Goal: Task Accomplishment & Management: Complete application form

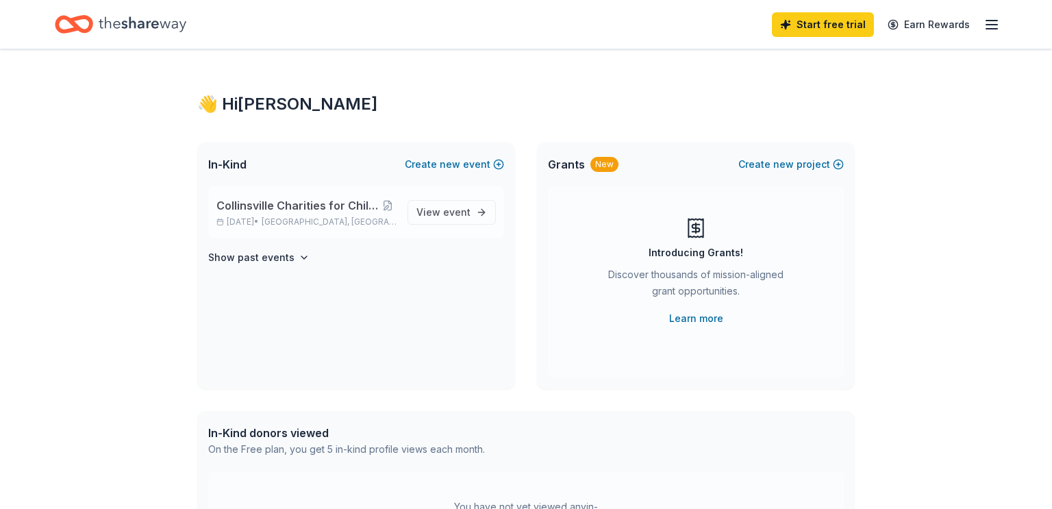
click at [361, 202] on span "Collinsville Charities for Children Trivia Night" at bounding box center [297, 205] width 162 height 16
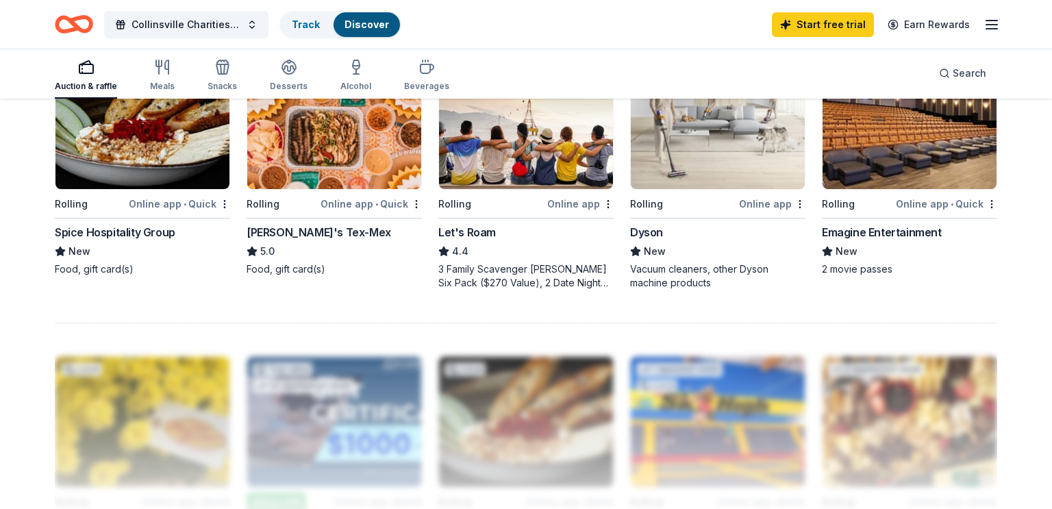
scroll to position [984, 0]
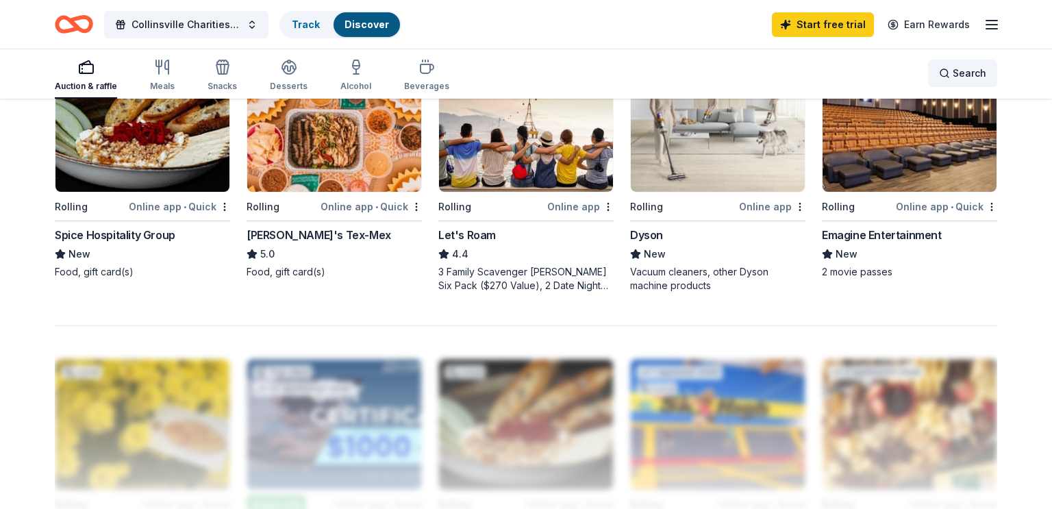
click at [961, 76] on span "Search" at bounding box center [969, 73] width 34 height 16
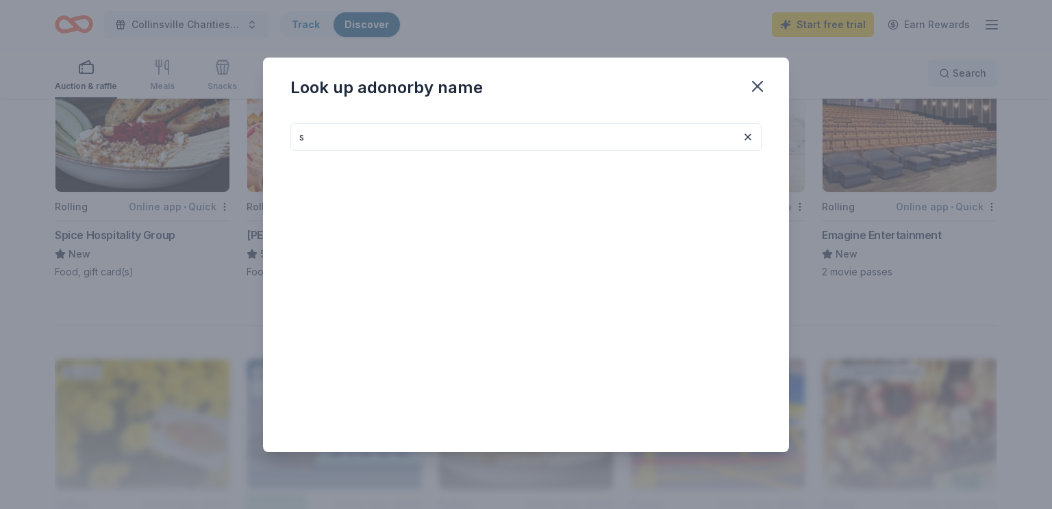
type input "s"
click at [961, 76] on div "Look up a donor by name s" at bounding box center [526, 254] width 1052 height 509
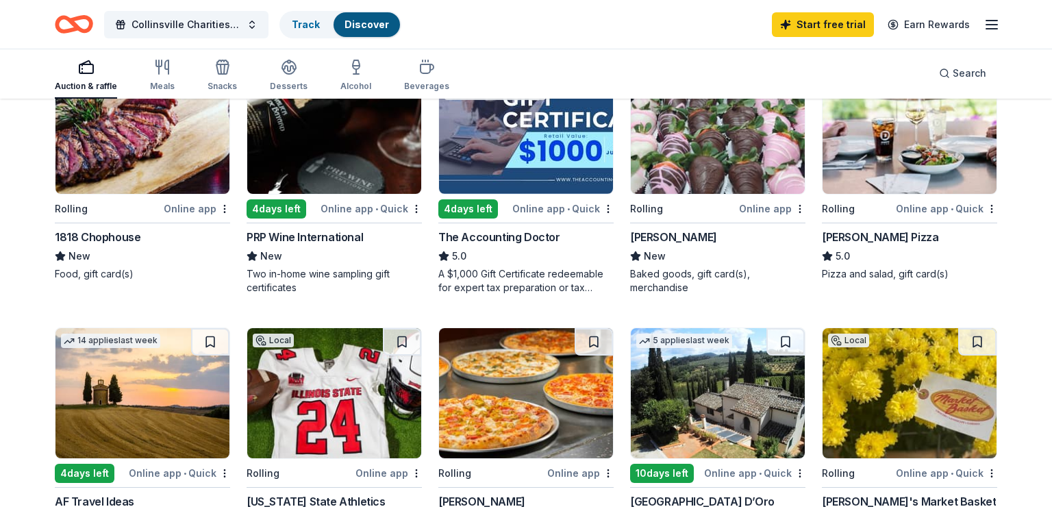
scroll to position [147, 0]
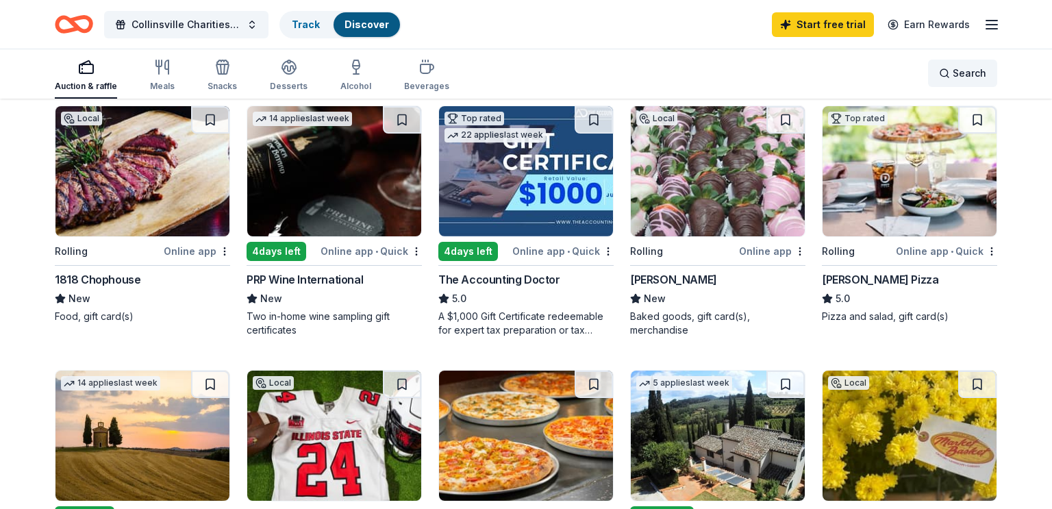
click at [981, 66] on span "Search" at bounding box center [969, 73] width 34 height 16
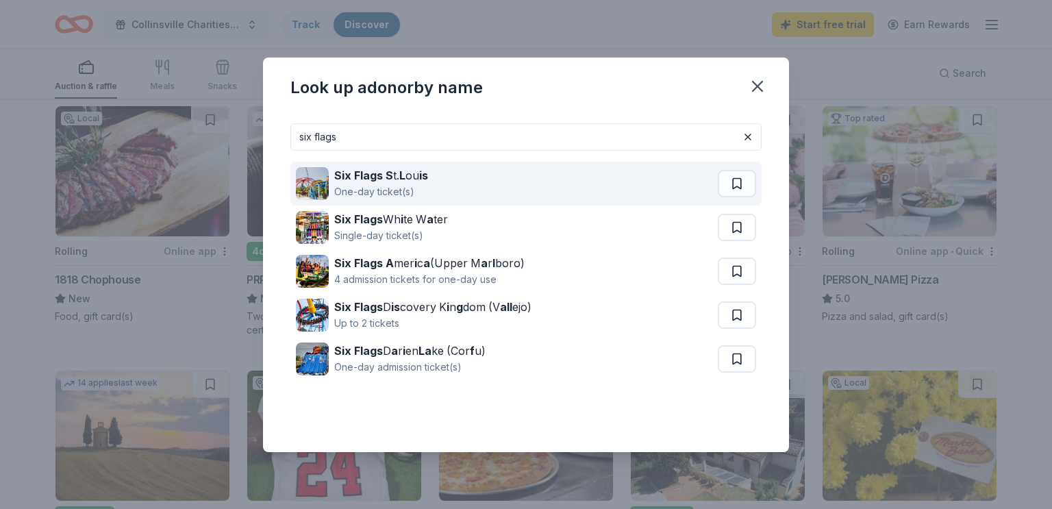
type input "six flags"
click at [331, 190] on div "Six Flags S t. L ou is One-day ticket(s)" at bounding box center [507, 184] width 422 height 44
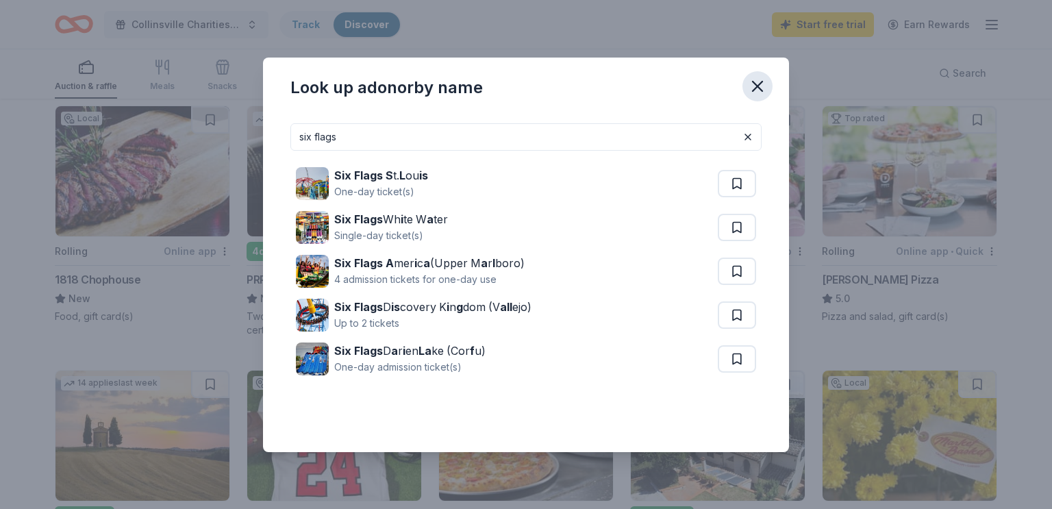
click at [763, 85] on icon "button" at bounding box center [757, 86] width 19 height 19
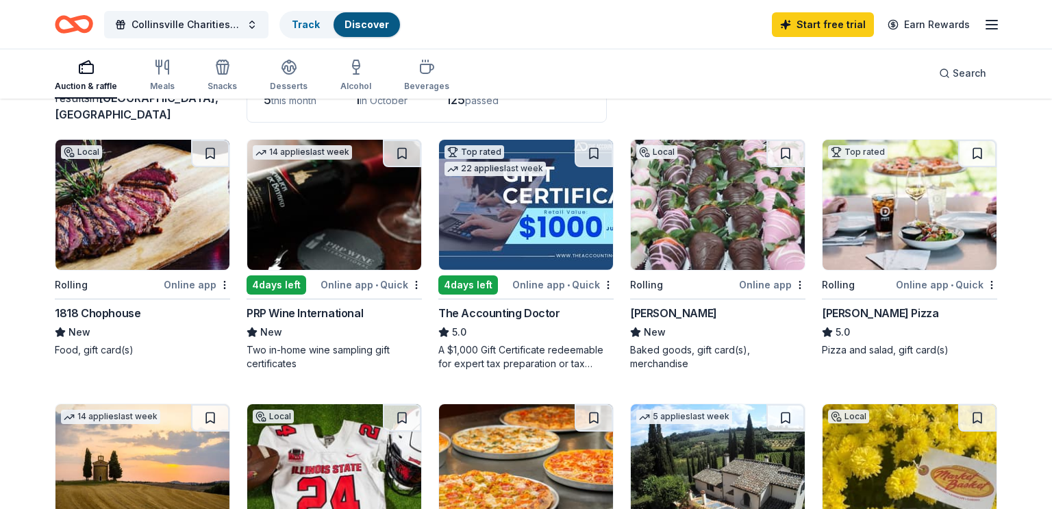
scroll to position [114, 0]
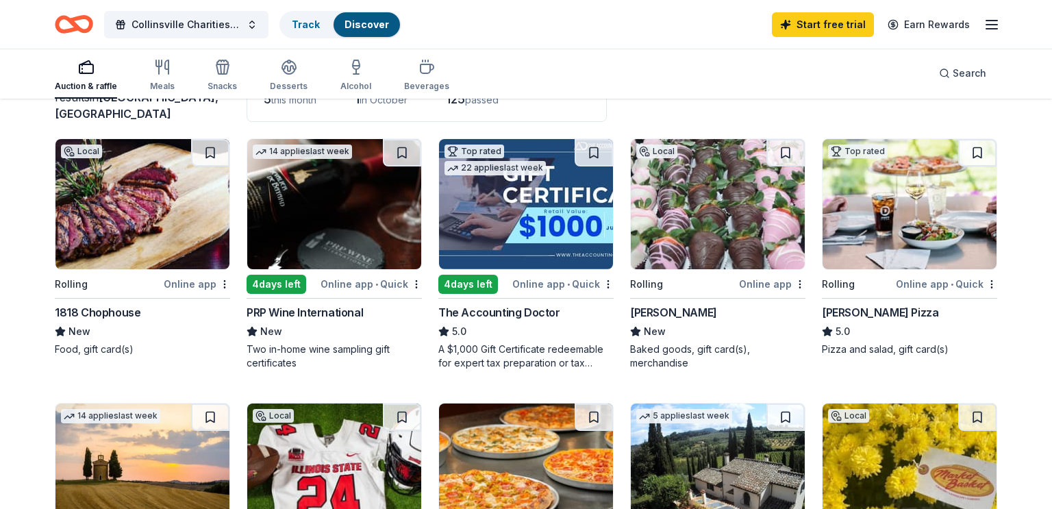
click at [665, 312] on div "Duke Bakery" at bounding box center [673, 312] width 87 height 16
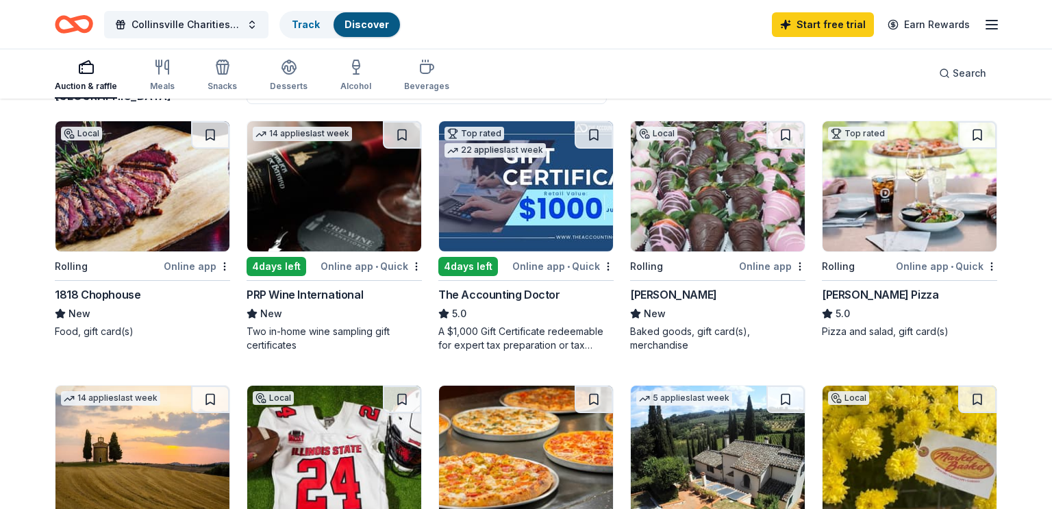
scroll to position [119, 0]
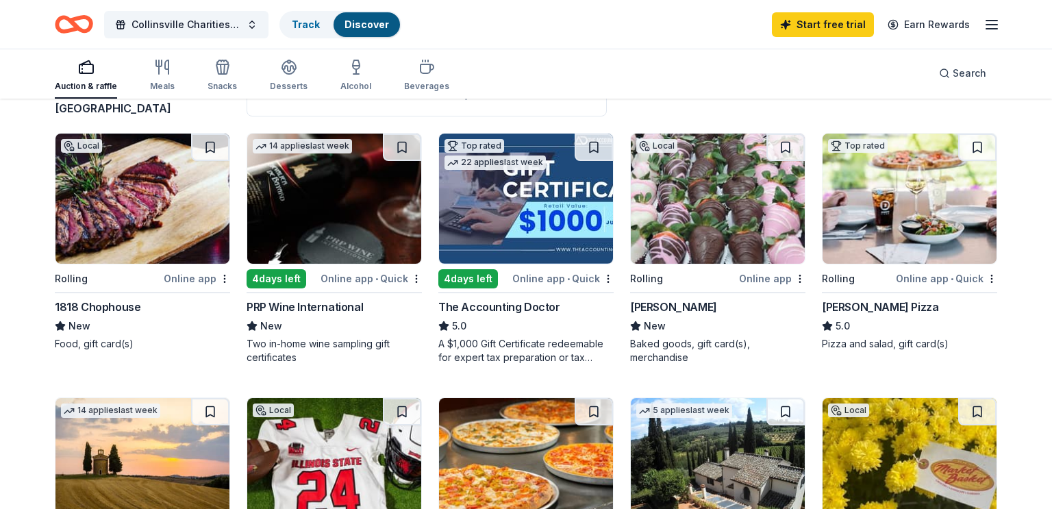
click at [116, 310] on div "1818 Chophouse" at bounding box center [98, 307] width 86 height 16
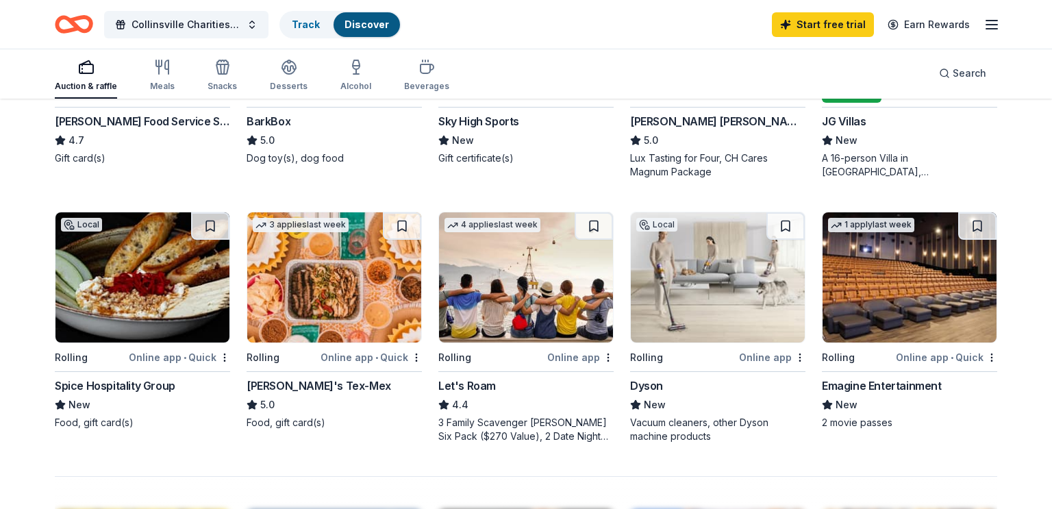
scroll to position [835, 0]
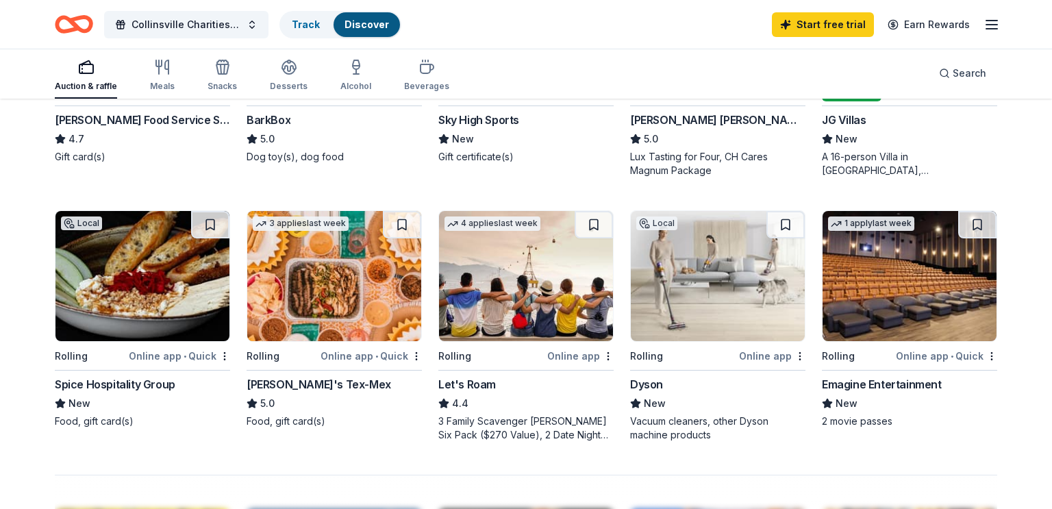
click at [659, 387] on div "Dyson" at bounding box center [646, 384] width 33 height 16
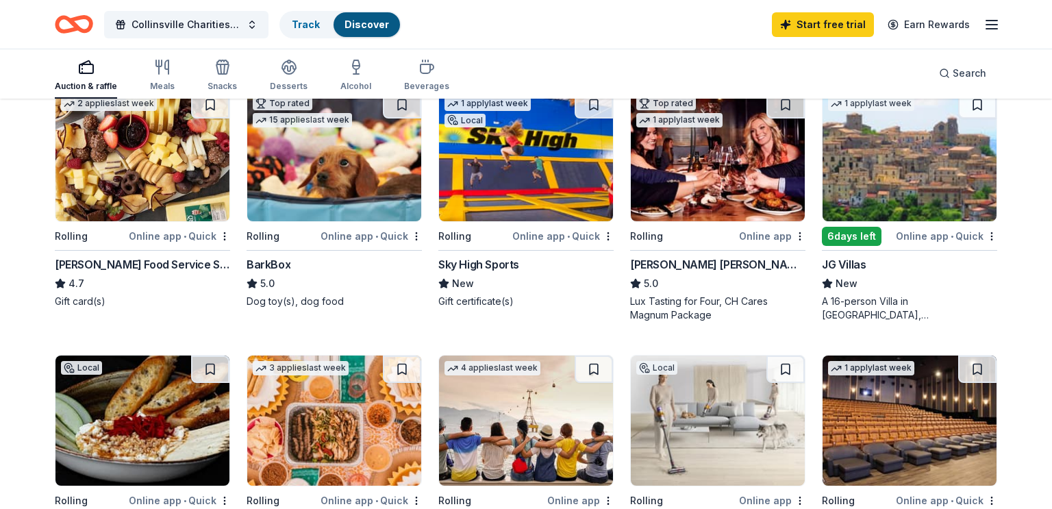
scroll to position [687, 0]
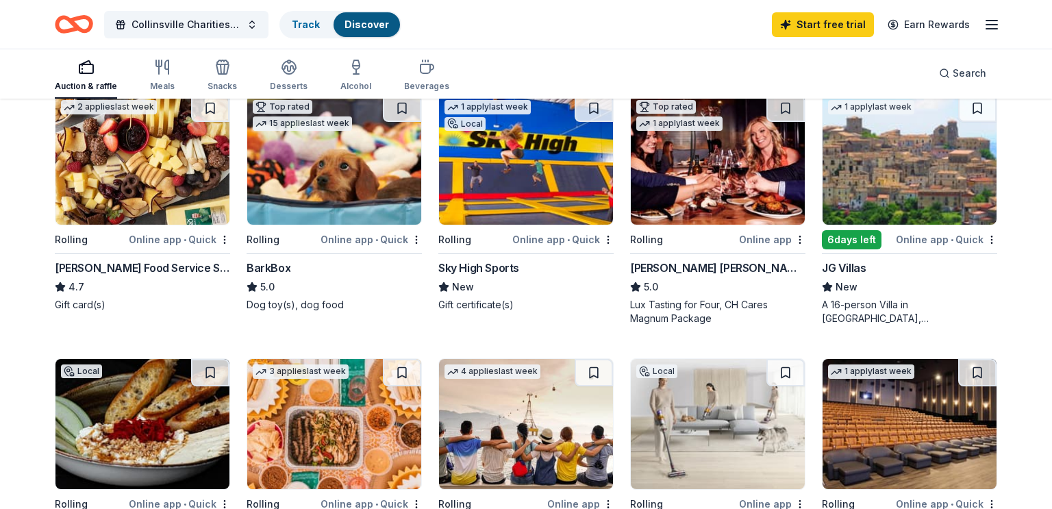
click at [173, 53] on div "Auction & raffle Meals Snacks Desserts Alcohol Beverages" at bounding box center [252, 75] width 394 height 45
click at [162, 77] on div "Meals" at bounding box center [162, 75] width 25 height 33
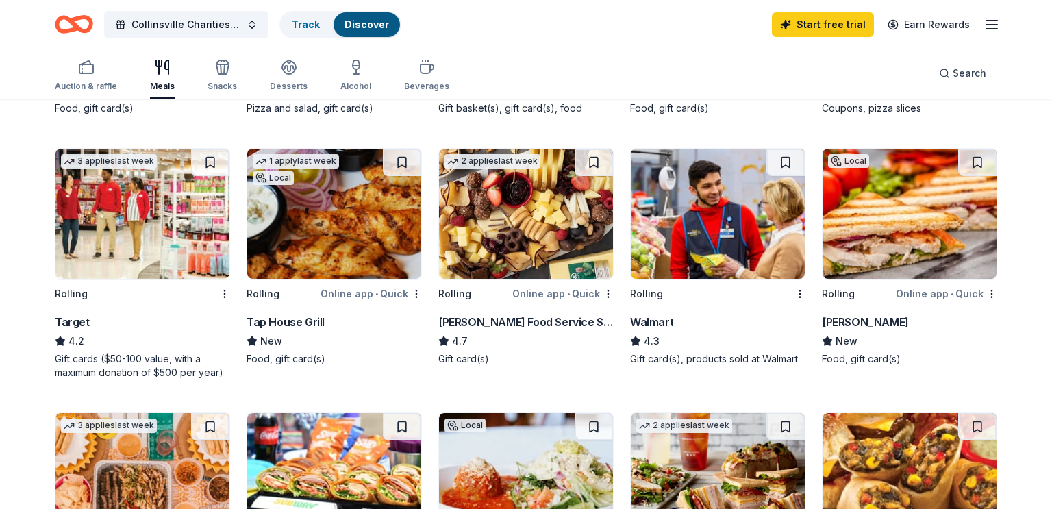
scroll to position [331, 0]
click at [485, 314] on div "[PERSON_NAME] Food Service Store" at bounding box center [525, 322] width 175 height 16
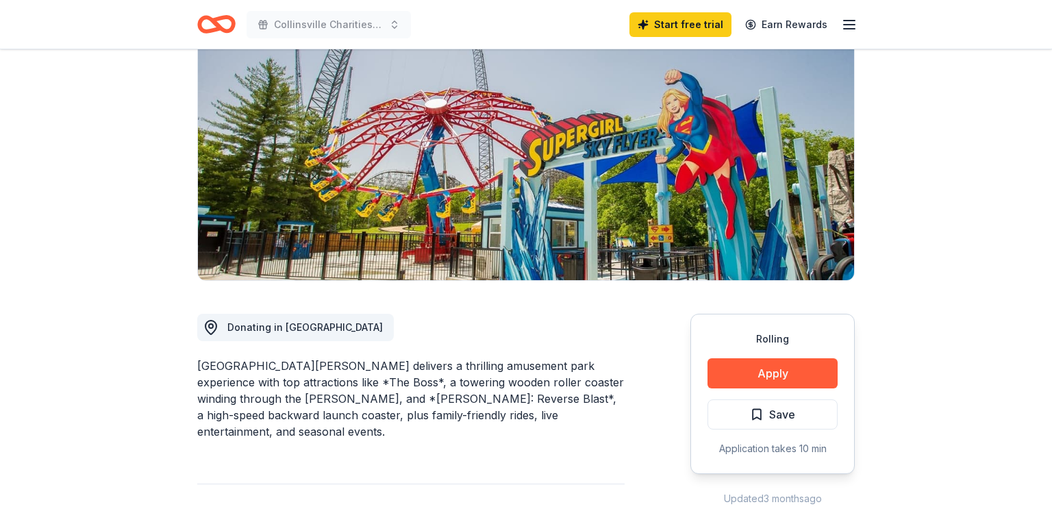
scroll to position [173, 0]
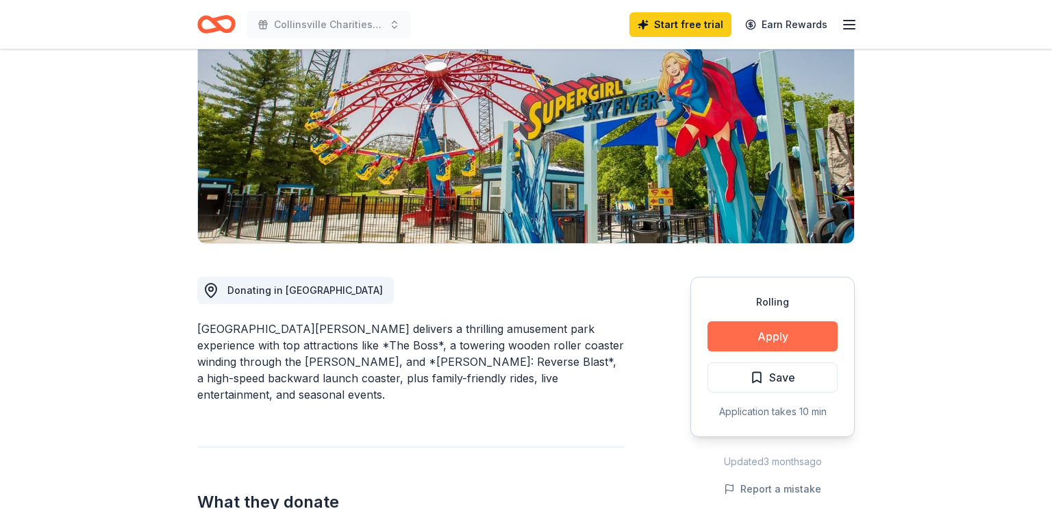
click at [737, 327] on button "Apply" at bounding box center [772, 336] width 130 height 30
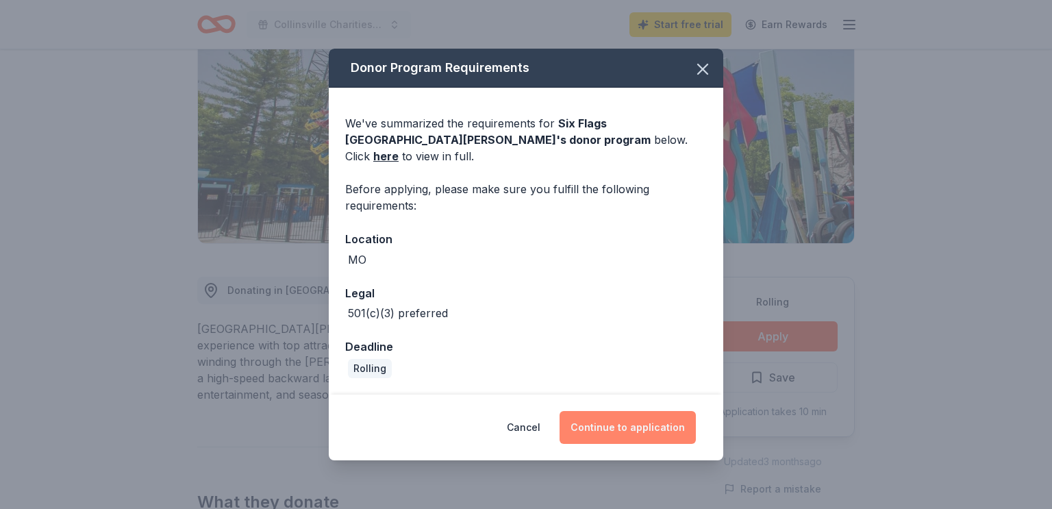
click at [606, 411] on button "Continue to application" at bounding box center [627, 427] width 136 height 33
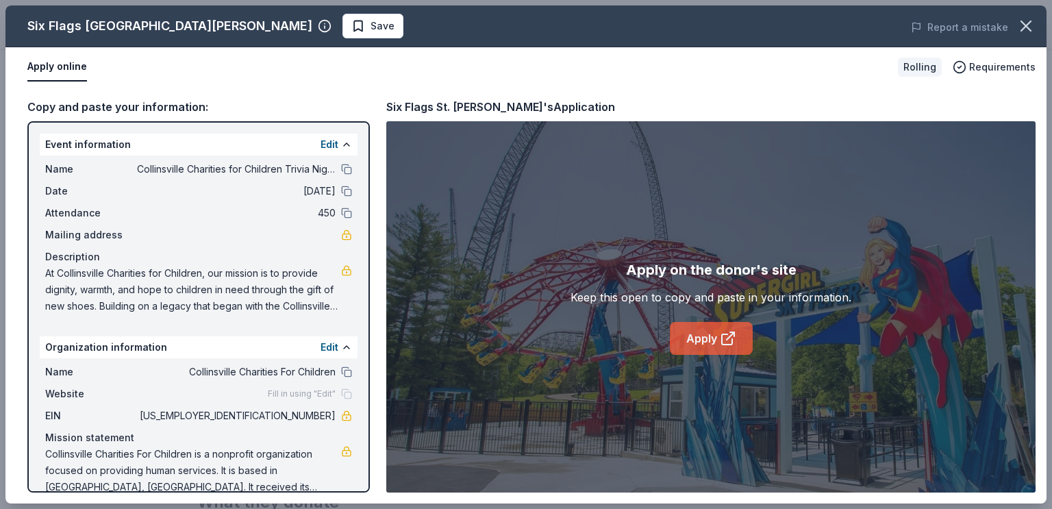
click at [709, 336] on link "Apply" at bounding box center [711, 338] width 83 height 33
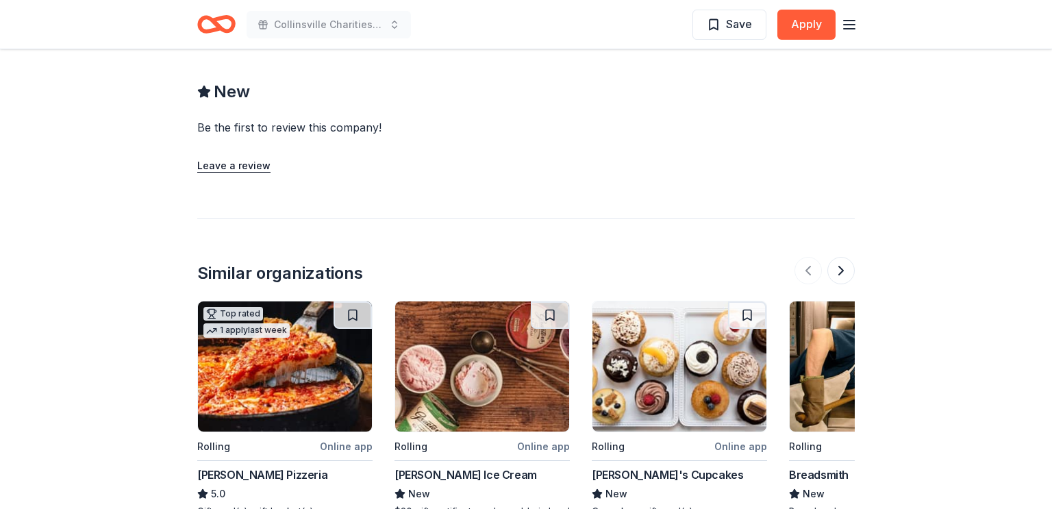
scroll to position [1082, 0]
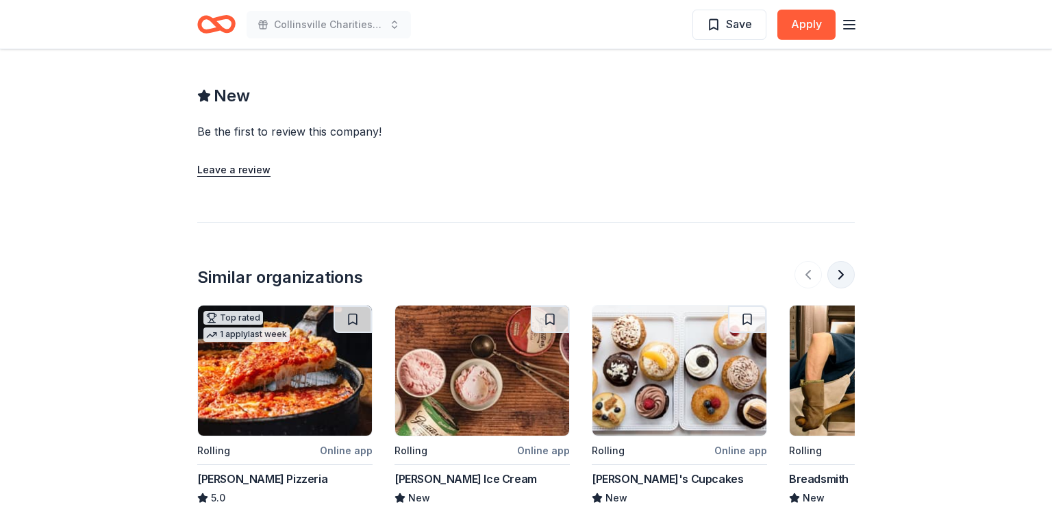
click at [834, 261] on button at bounding box center [840, 274] width 27 height 27
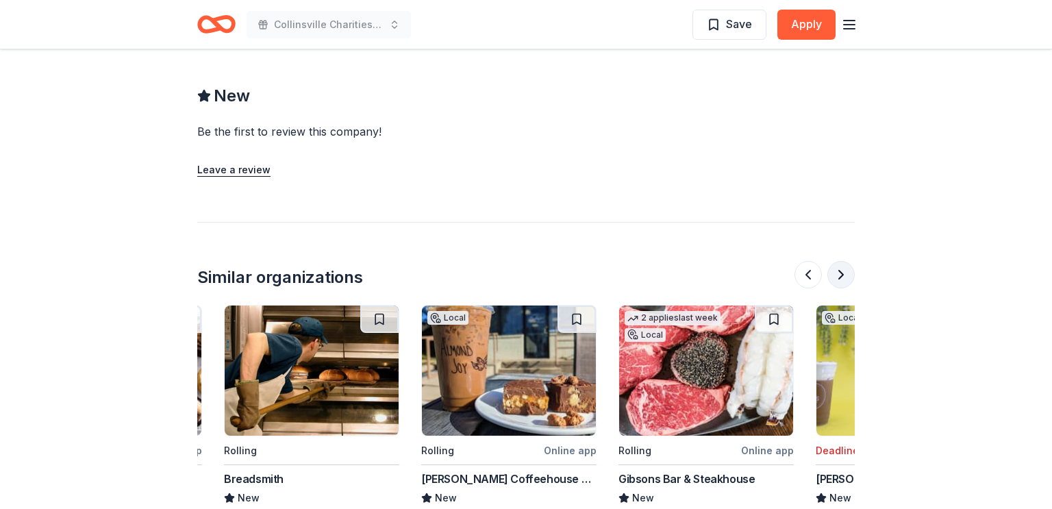
scroll to position [0, 592]
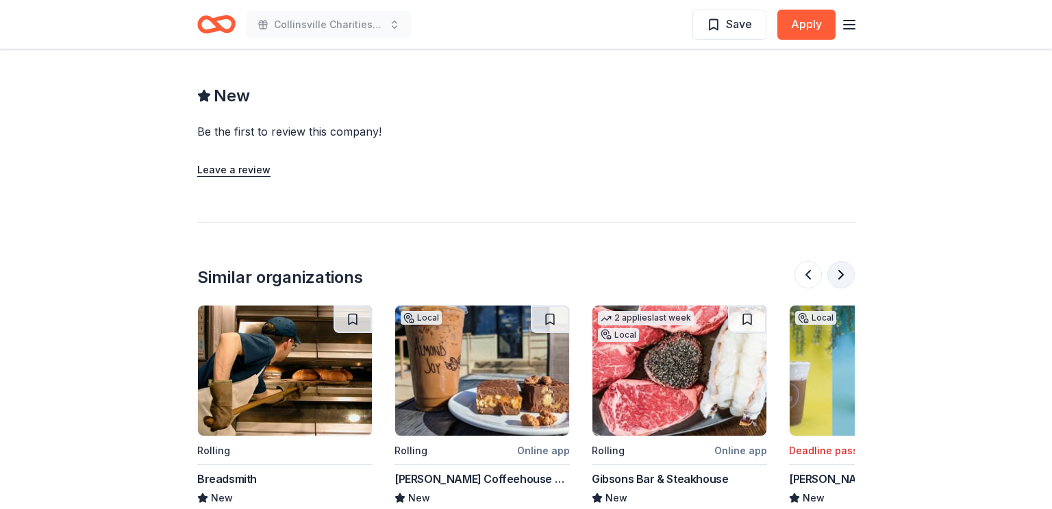
click at [834, 261] on button at bounding box center [840, 274] width 27 height 27
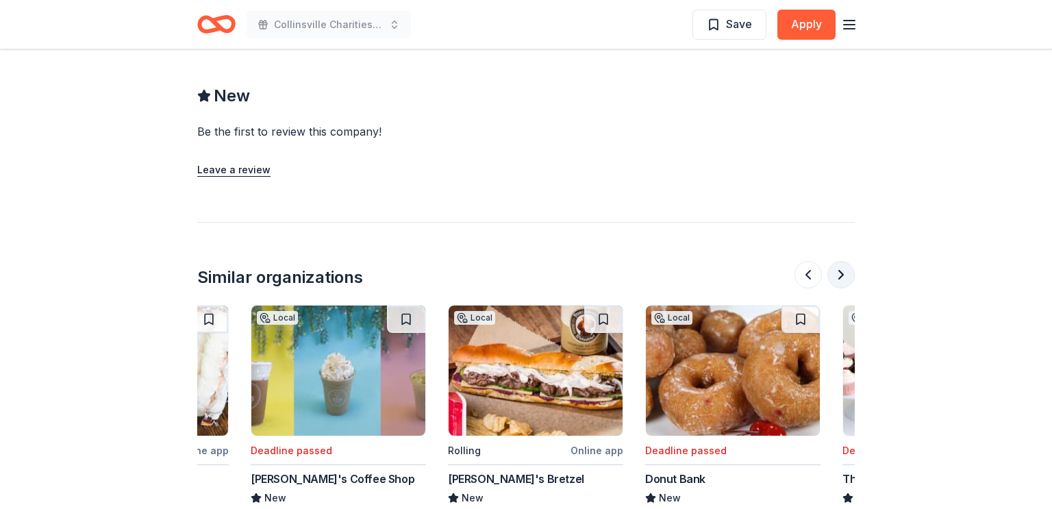
scroll to position [0, 1183]
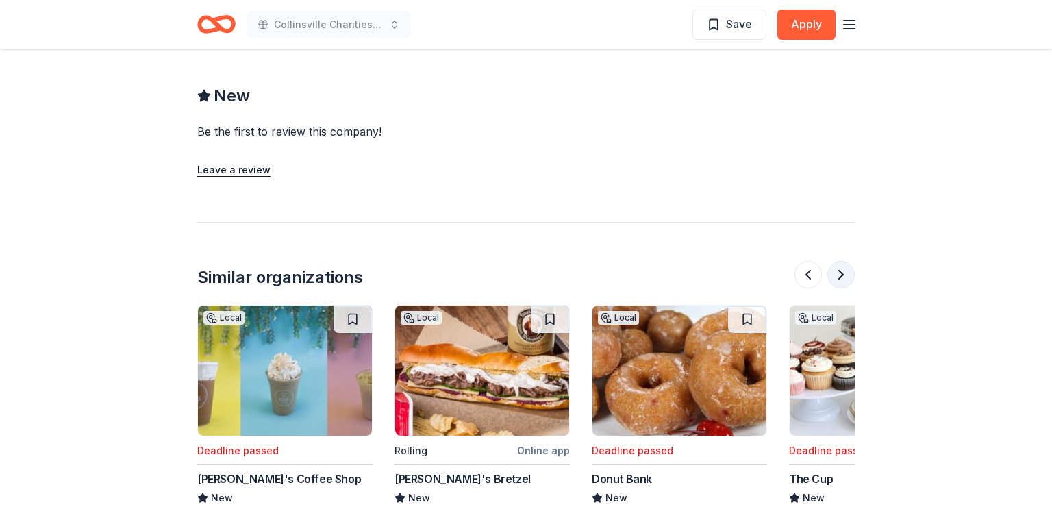
click at [834, 261] on button at bounding box center [840, 274] width 27 height 27
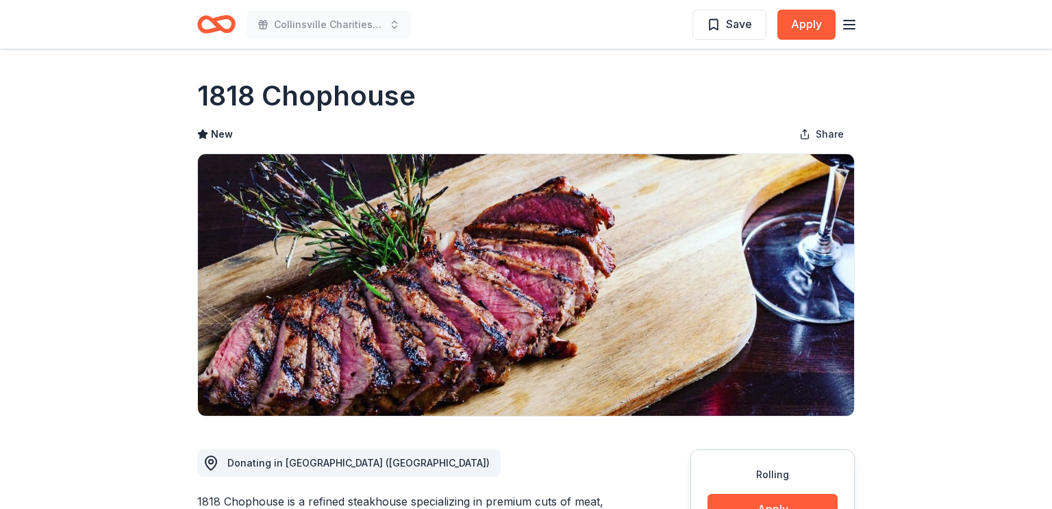
scroll to position [1126, 0]
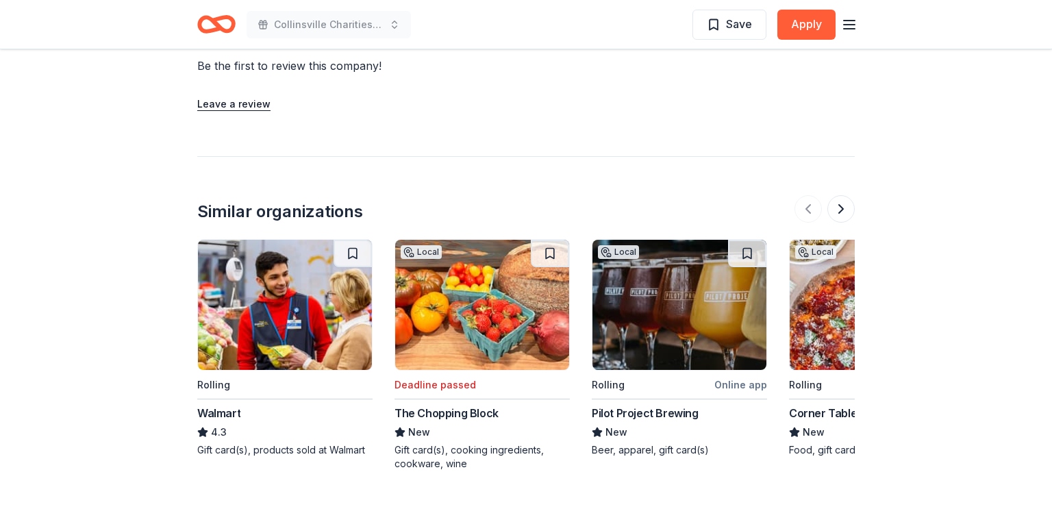
click at [229, 383] on div "Rolling" at bounding box center [283, 384] width 173 height 17
click at [842, 212] on button at bounding box center [840, 208] width 27 height 27
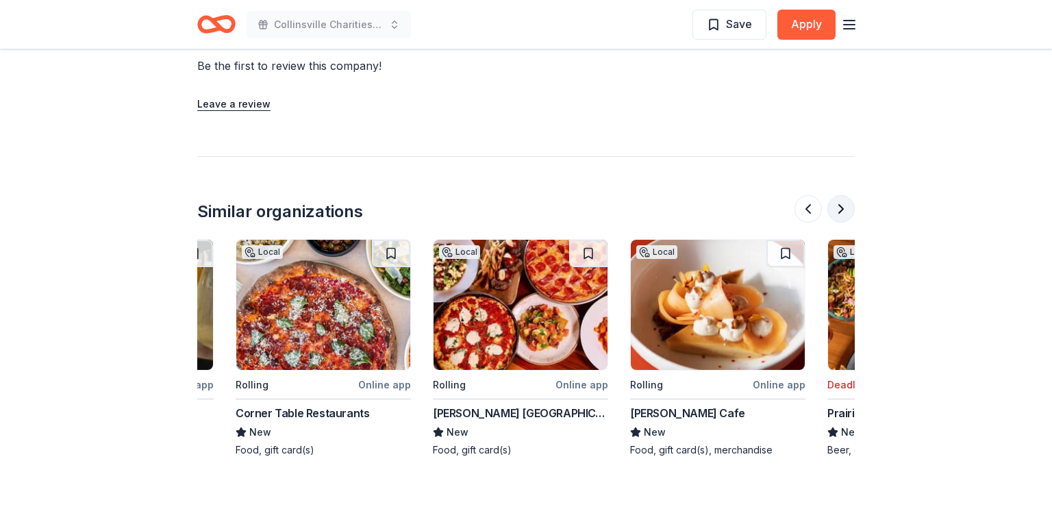
scroll to position [0, 592]
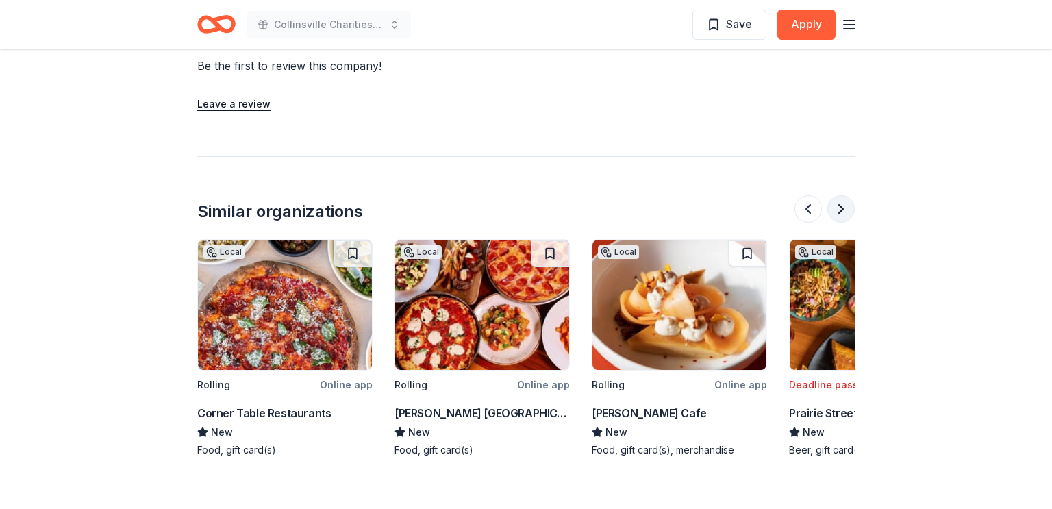
click at [842, 212] on button at bounding box center [840, 208] width 27 height 27
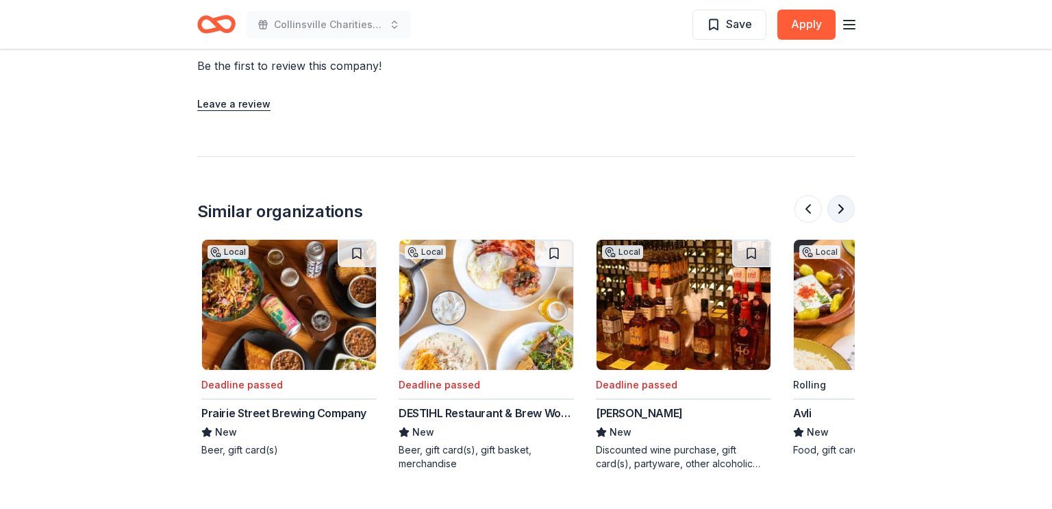
scroll to position [0, 1183]
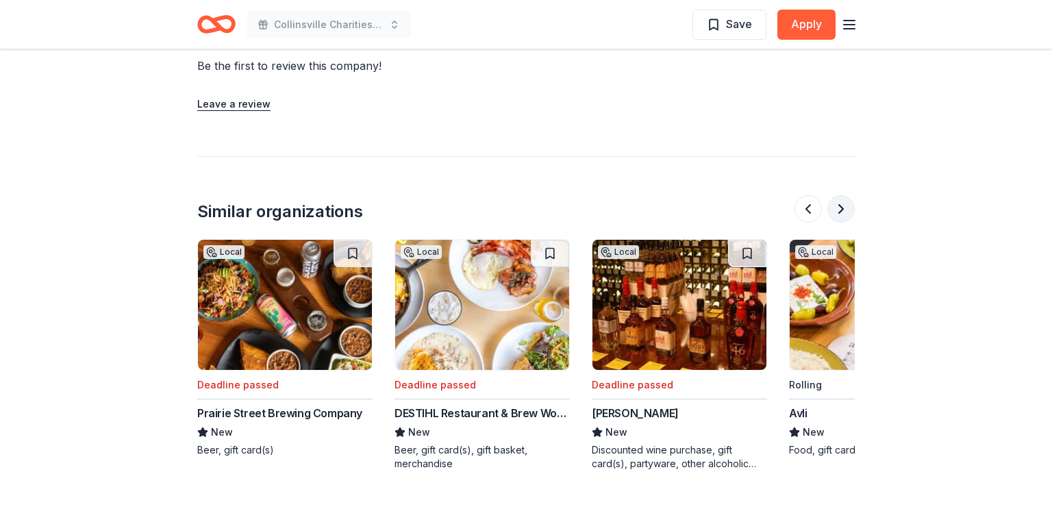
click at [842, 212] on button at bounding box center [840, 208] width 27 height 27
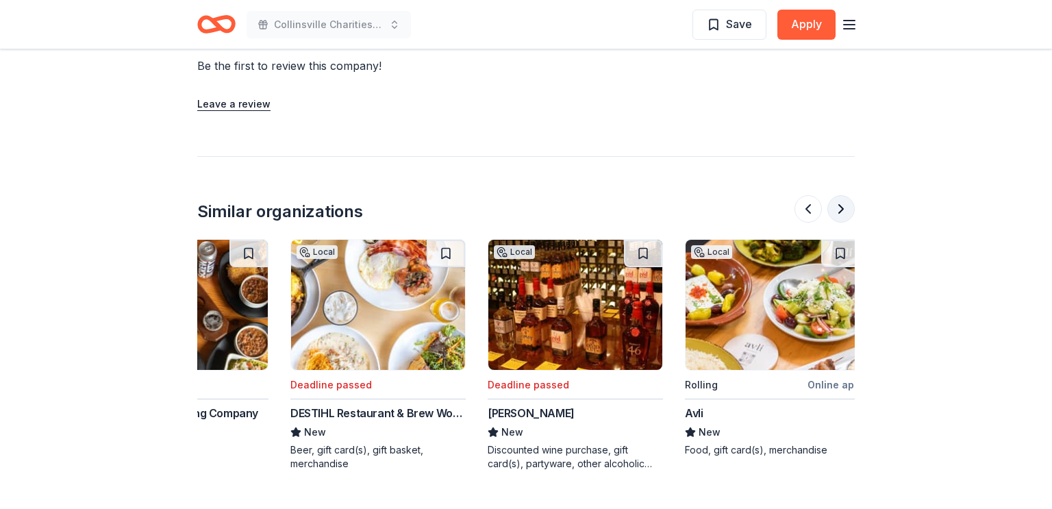
scroll to position [0, 1293]
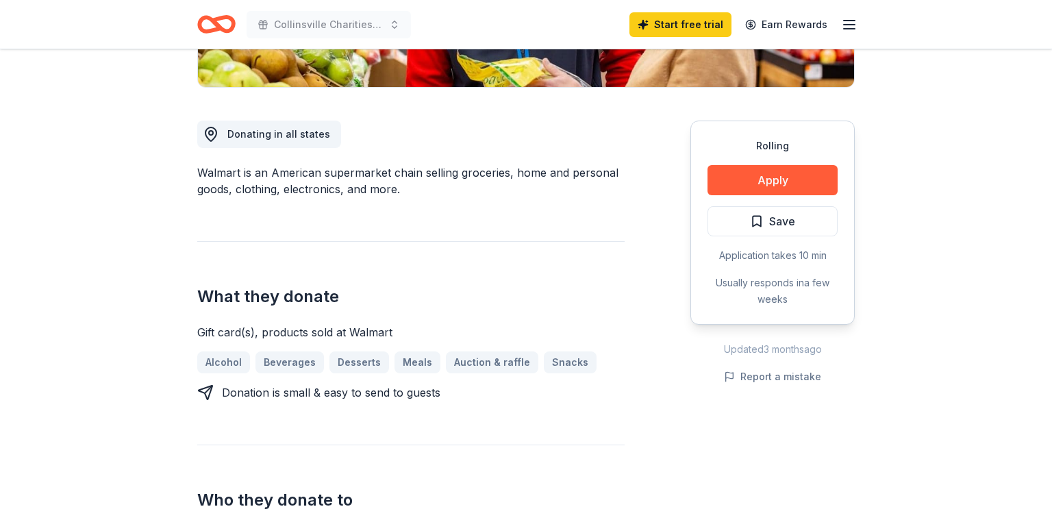
scroll to position [359, 0]
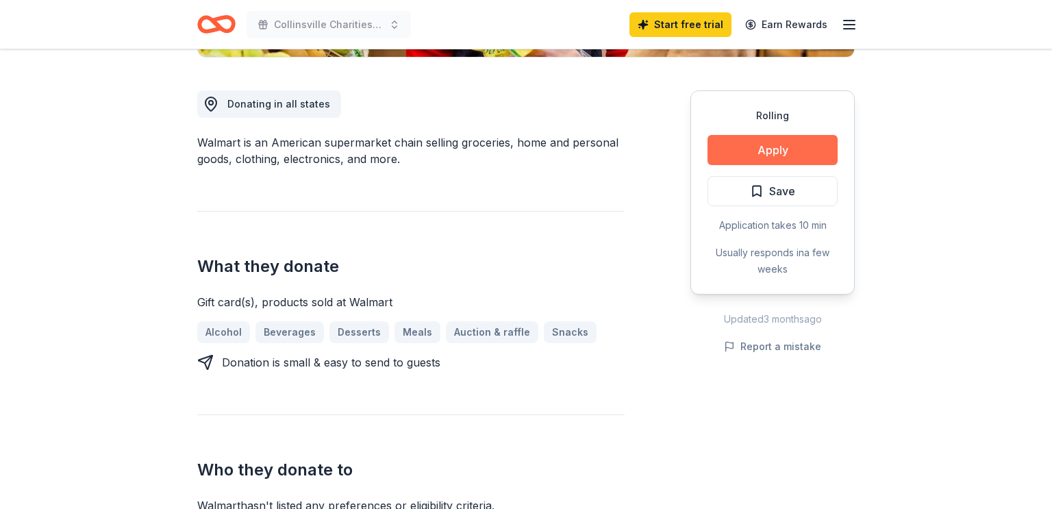
click at [783, 156] on button "Apply" at bounding box center [772, 150] width 130 height 30
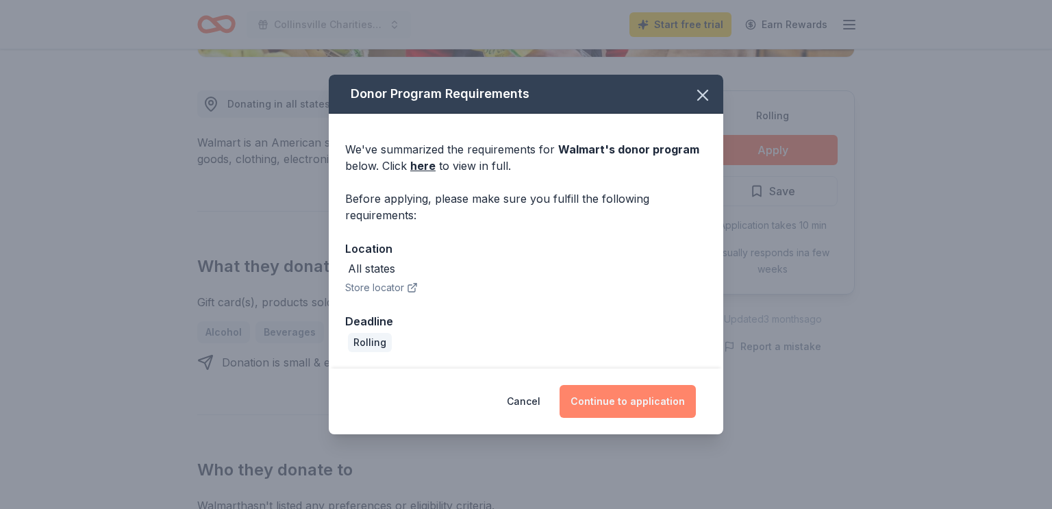
click at [628, 398] on button "Continue to application" at bounding box center [627, 401] width 136 height 33
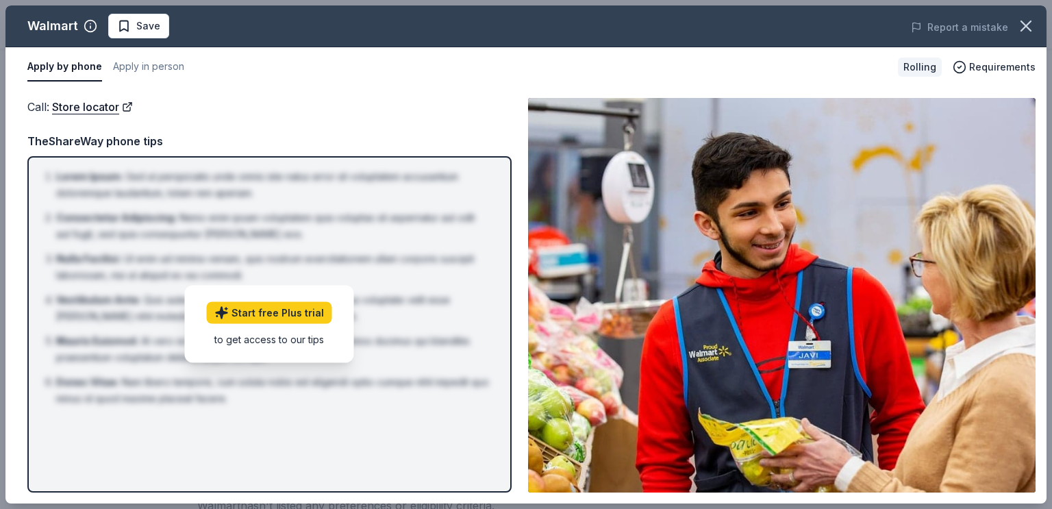
click at [411, 312] on li "Vestibulum Ante : Quis autem vel eum iure reprehenderit qui in ea voluptate vel…" at bounding box center [273, 308] width 435 height 33
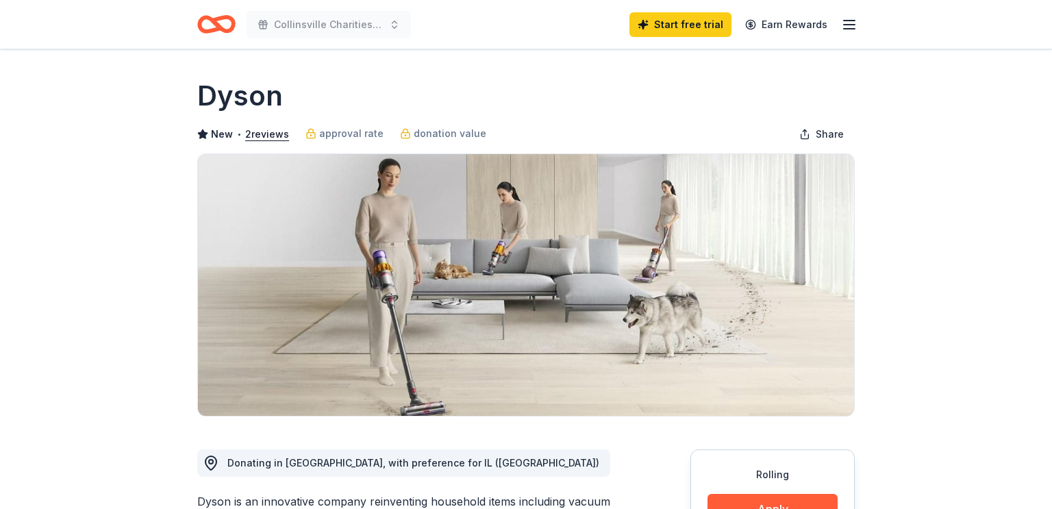
scroll to position [203, 0]
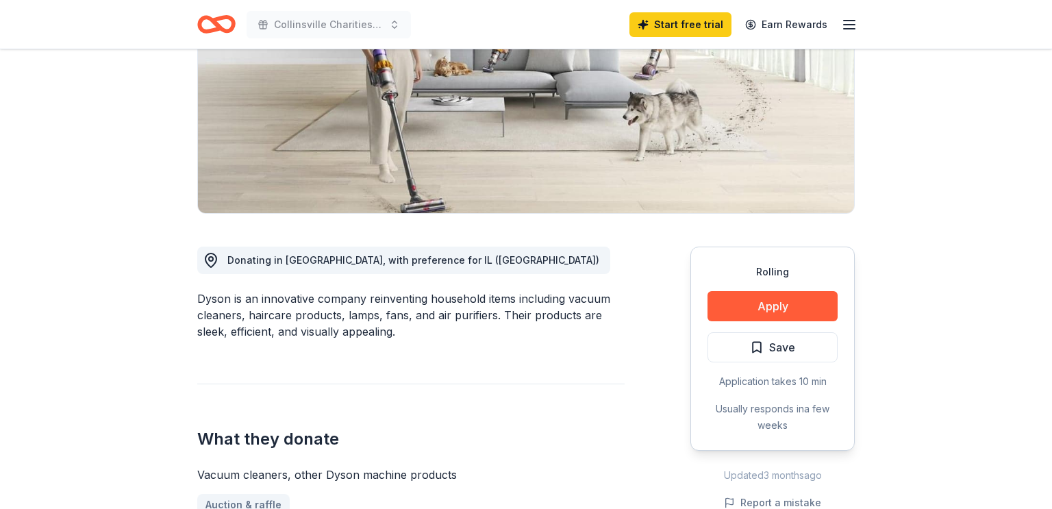
click at [774, 310] on button "Apply" at bounding box center [772, 306] width 130 height 30
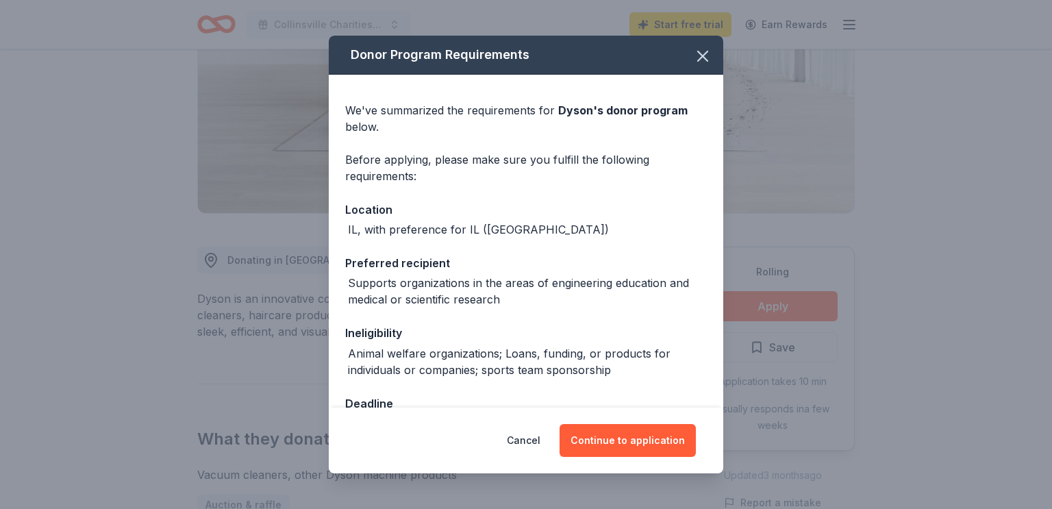
scroll to position [42, 0]
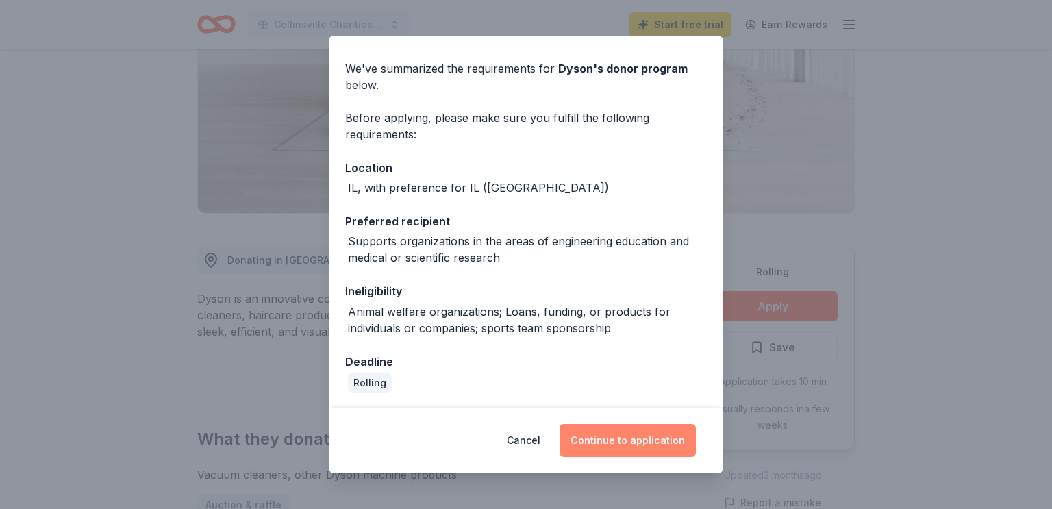
click at [632, 440] on button "Continue to application" at bounding box center [627, 440] width 136 height 33
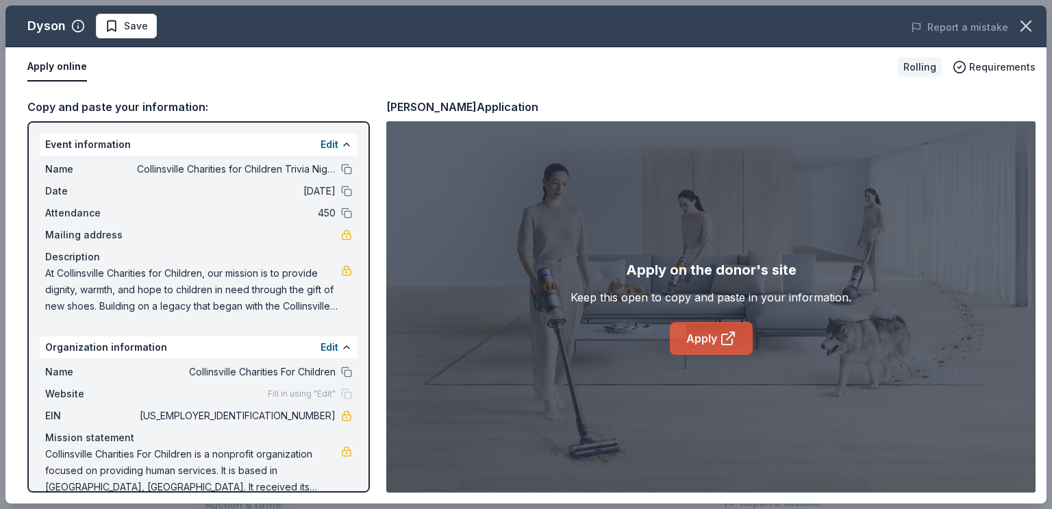
click at [698, 339] on link "Apply" at bounding box center [711, 338] width 83 height 33
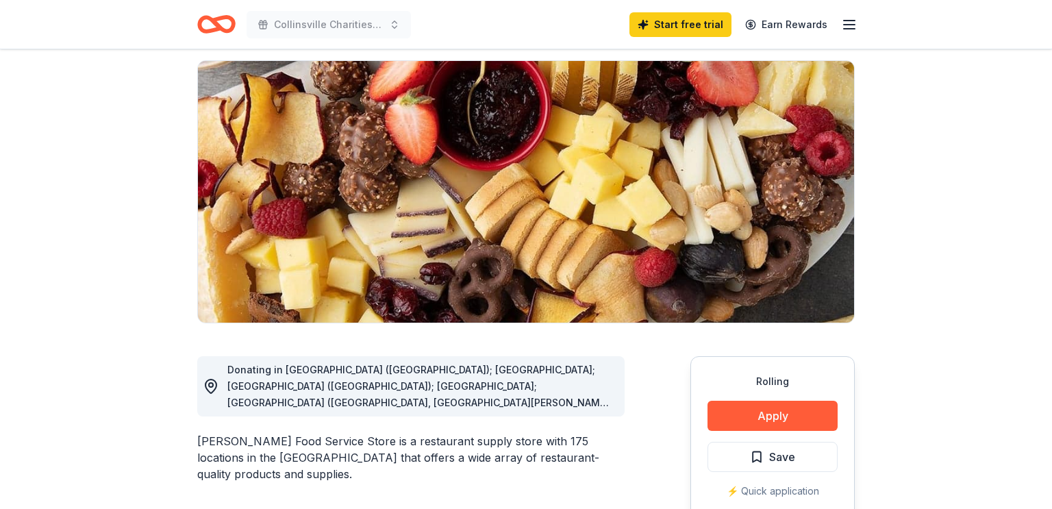
scroll to position [93, 0]
